Goal: Transaction & Acquisition: Purchase product/service

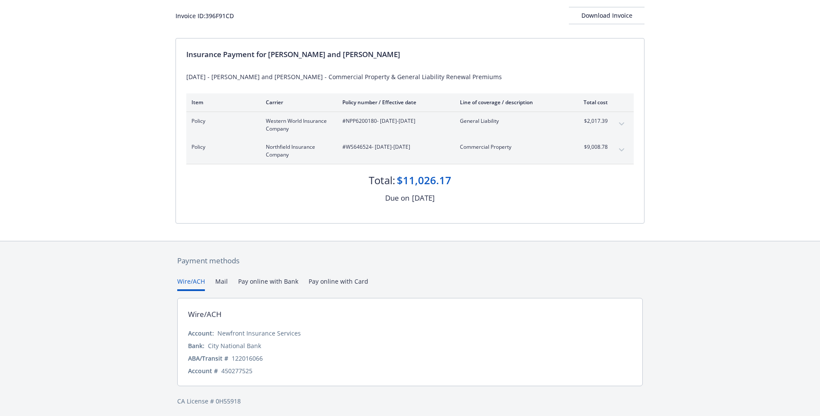
scroll to position [55, 0]
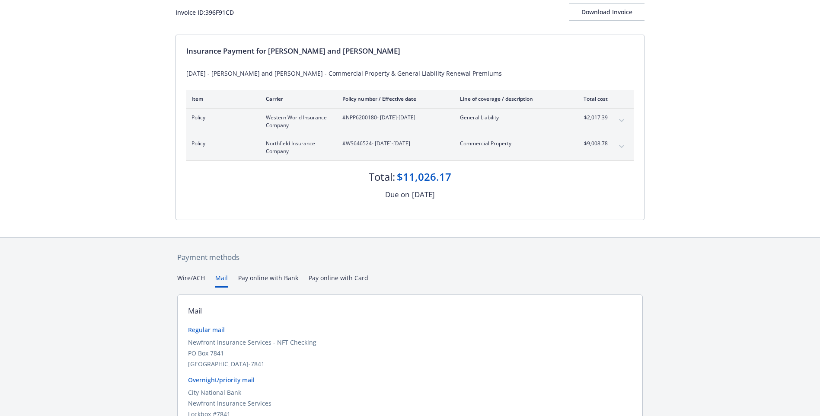
click at [221, 280] on button "Mail" at bounding box center [221, 280] width 13 height 14
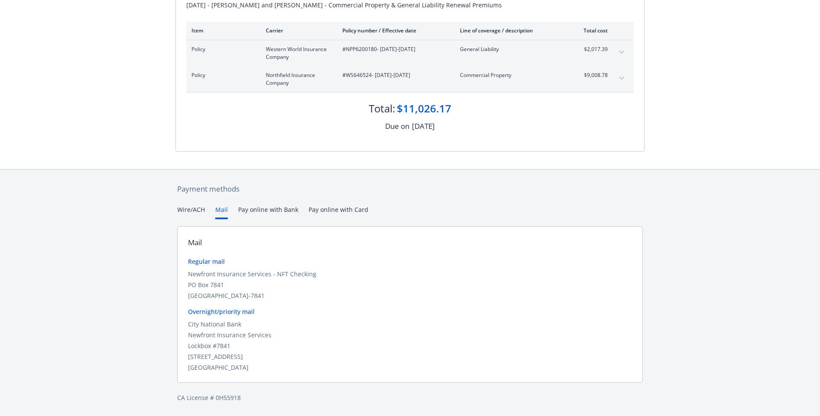
scroll to position [78, 0]
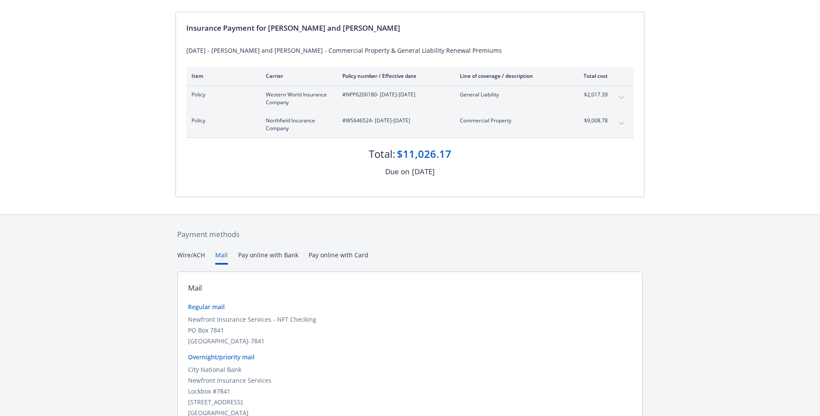
click at [275, 211] on div "Secure payments provided by Stripe Invoice ID: 396F91CD Download Invoice Insura…" at bounding box center [410, 192] width 820 height 540
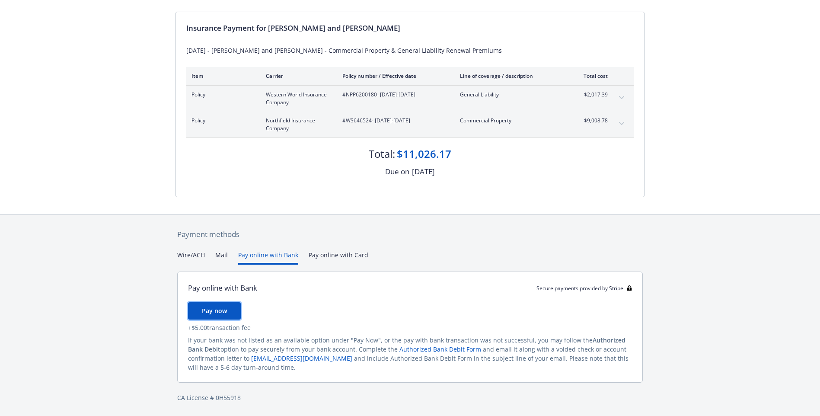
click at [230, 308] on button "Pay now" at bounding box center [214, 310] width 53 height 17
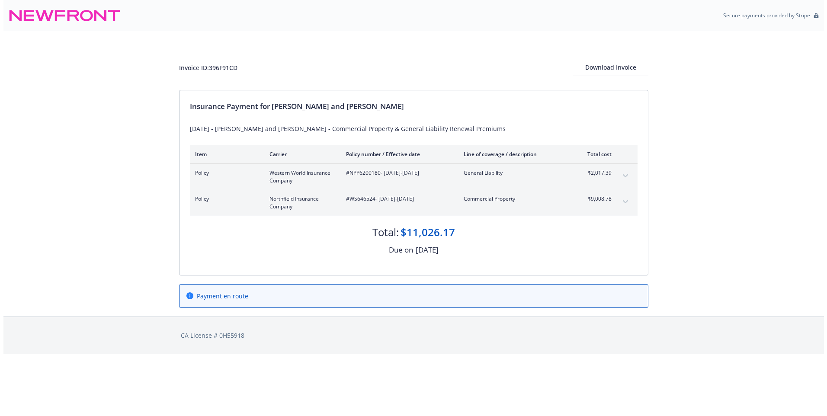
scroll to position [0, 0]
